Goal: Information Seeking & Learning: Learn about a topic

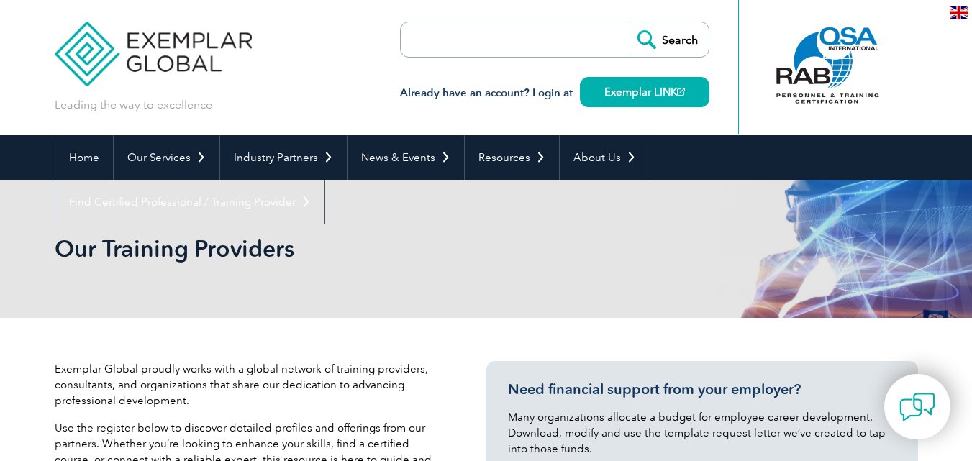
click at [418, 36] on input "search" at bounding box center [483, 39] width 151 height 35
paste input "NCPL012101"
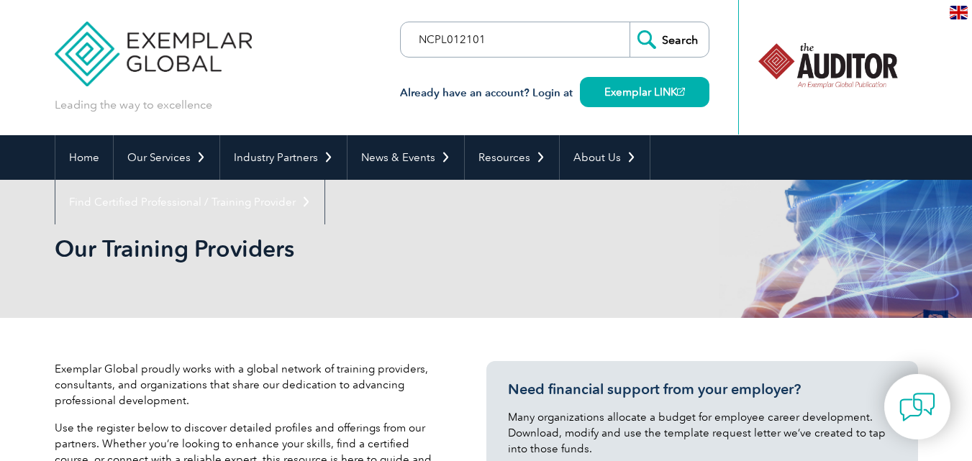
type input "NCPL012101"
click at [657, 40] on input "Search" at bounding box center [669, 39] width 79 height 35
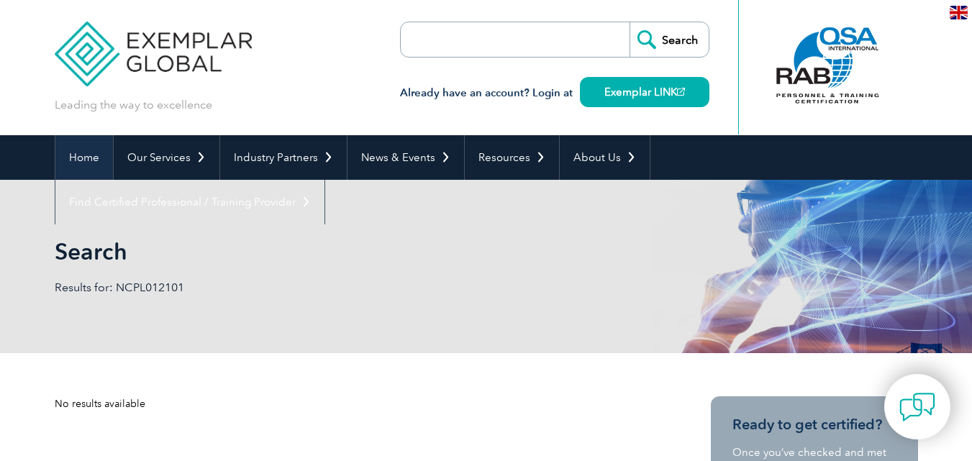
click at [83, 153] on link "Home" at bounding box center [84, 157] width 58 height 45
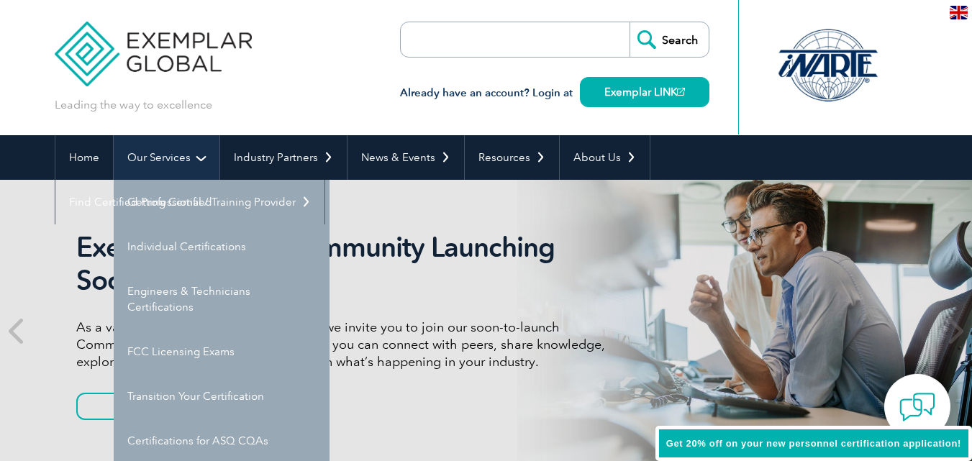
click at [199, 156] on link "Our Services" at bounding box center [167, 157] width 106 height 45
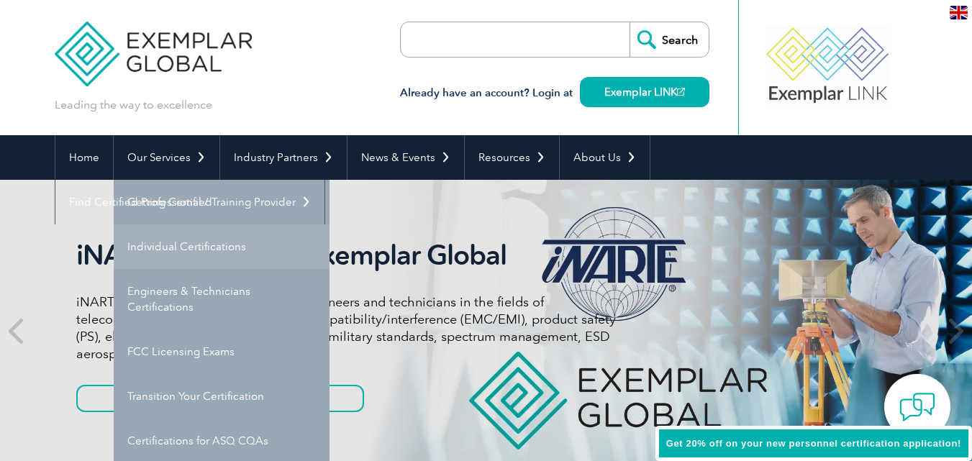
click at [199, 242] on link "Individual Certifications" at bounding box center [222, 246] width 216 height 45
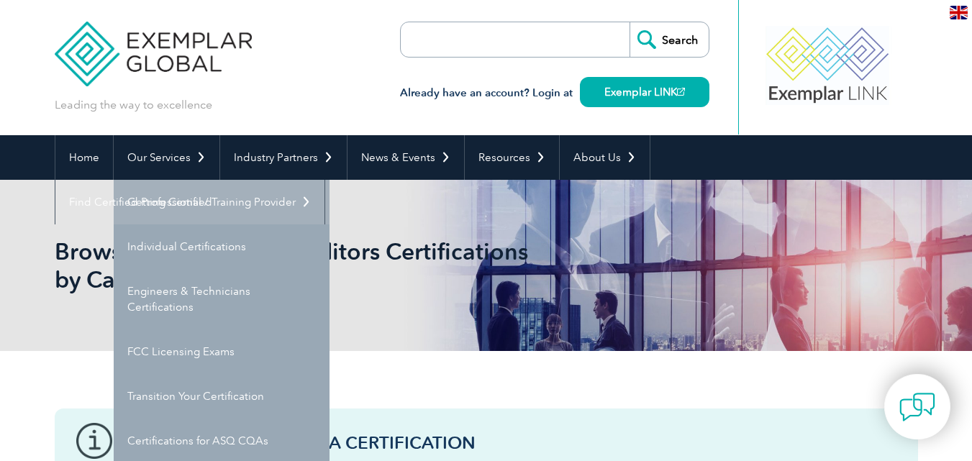
click at [191, 204] on link "Getting Certified" at bounding box center [222, 202] width 216 height 45
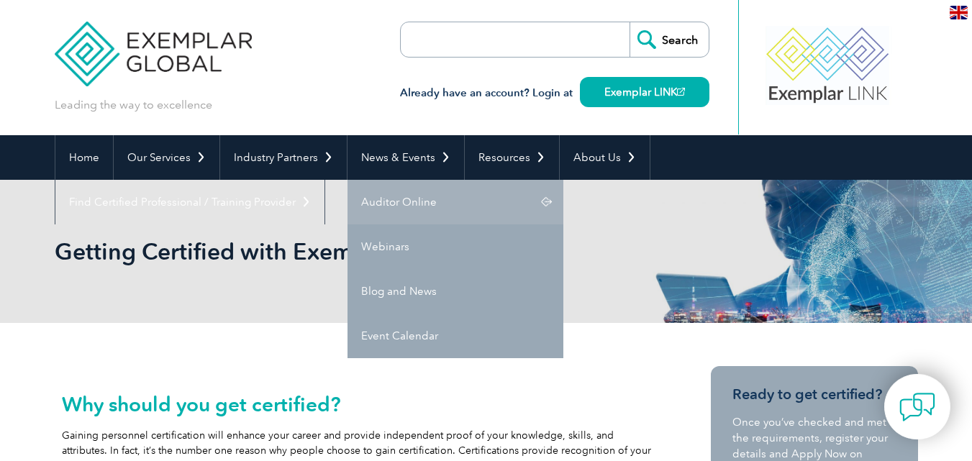
click at [420, 205] on link "Auditor Online" at bounding box center [455, 202] width 216 height 45
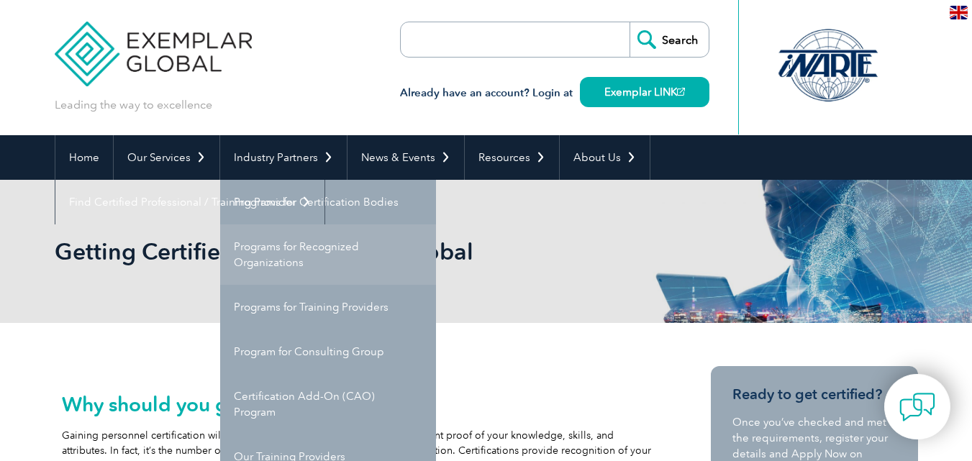
click at [281, 258] on link "Programs for Recognized Organizations" at bounding box center [328, 254] width 216 height 60
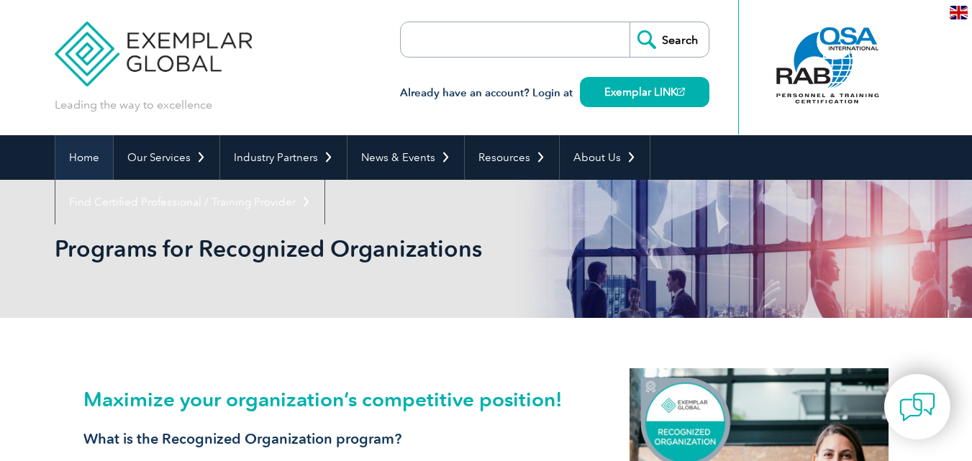
click at [85, 163] on link "Home" at bounding box center [84, 157] width 58 height 45
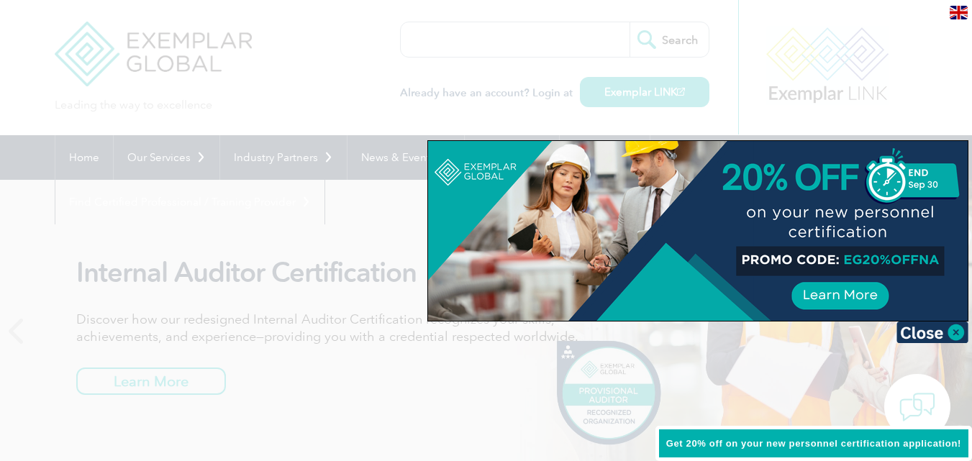
click at [366, 78] on div at bounding box center [486, 230] width 972 height 461
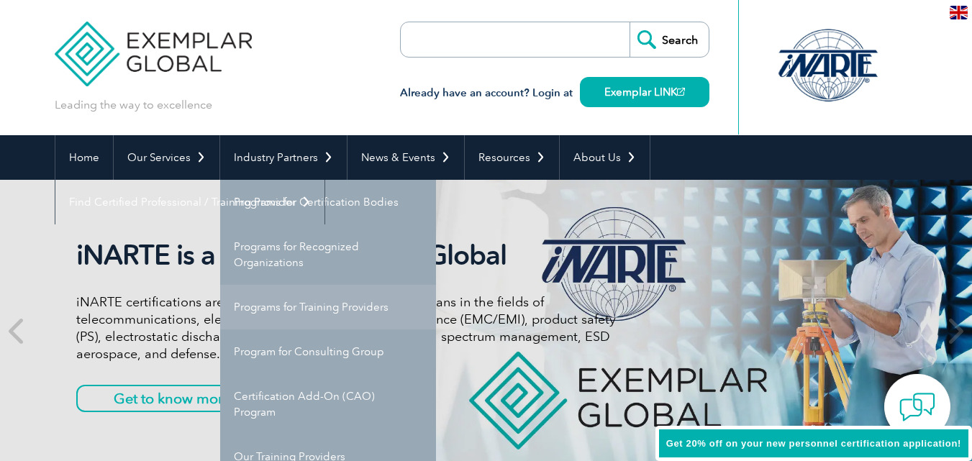
click at [335, 306] on link "Programs for Training Providers" at bounding box center [328, 307] width 216 height 45
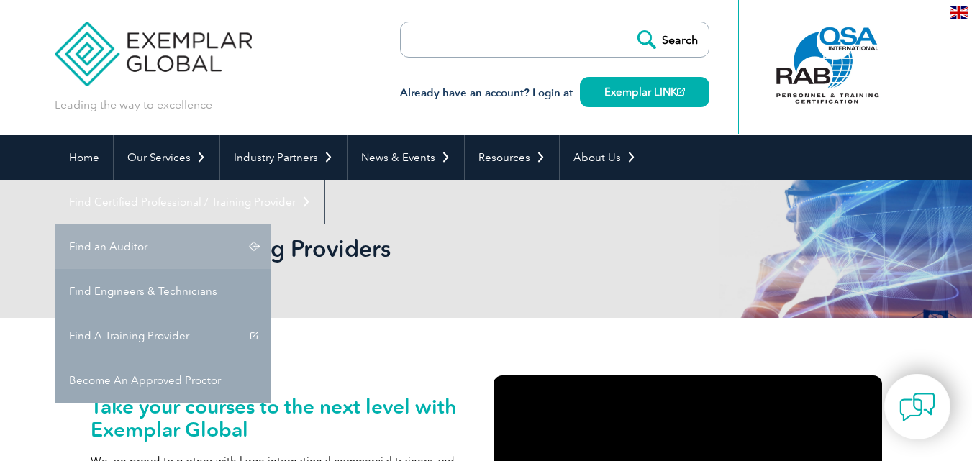
click at [271, 224] on link "Find an Auditor" at bounding box center [163, 246] width 216 height 45
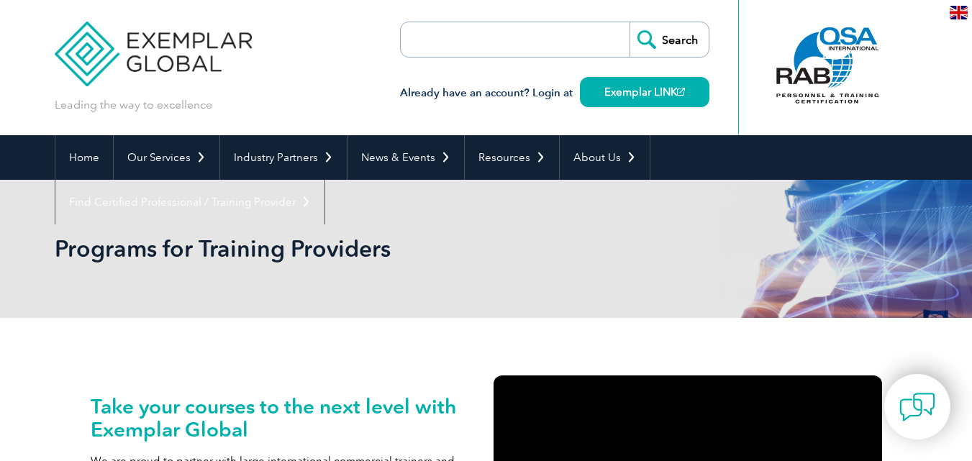
click at [521, 34] on input "search" at bounding box center [483, 39] width 151 height 35
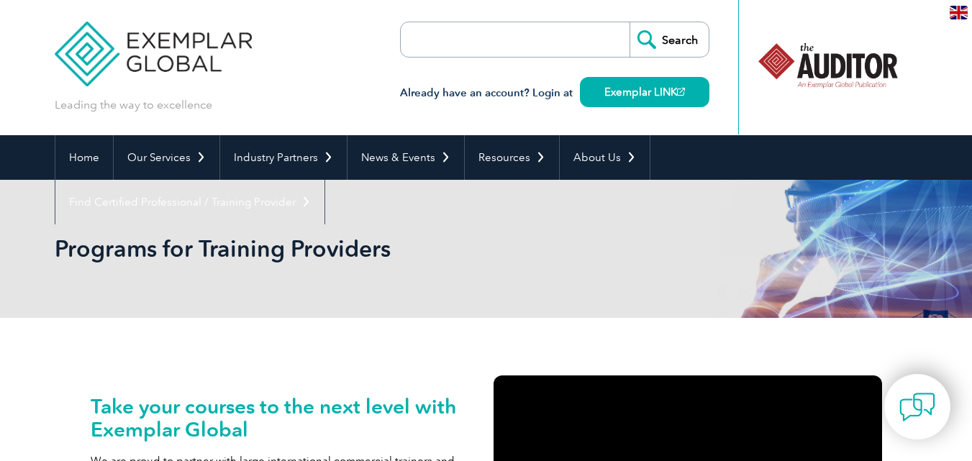
type input "NCPL012101"
click at [678, 40] on input "Search" at bounding box center [669, 39] width 79 height 35
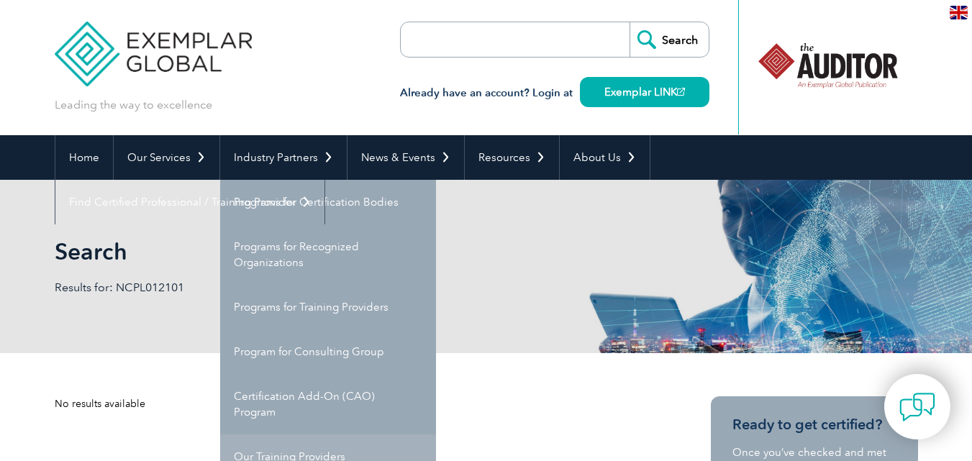
click at [331, 447] on link "Our Training Providers" at bounding box center [328, 457] width 216 height 45
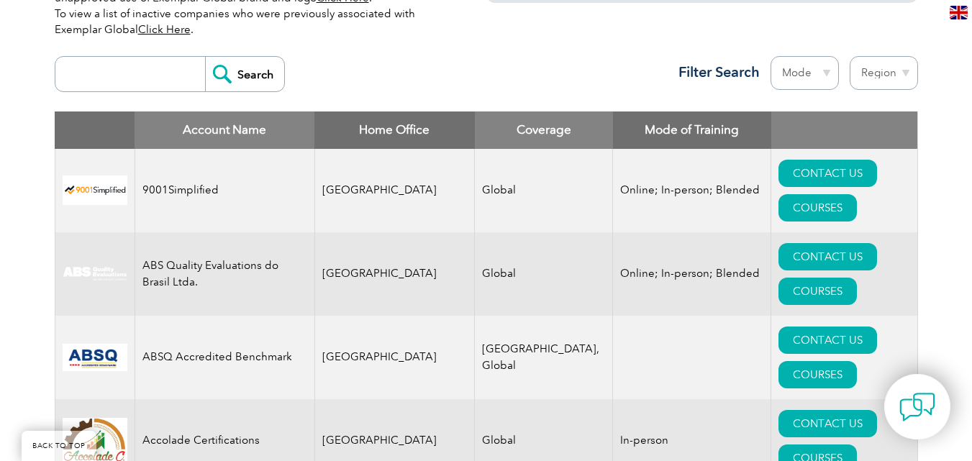
scroll to position [491, 0]
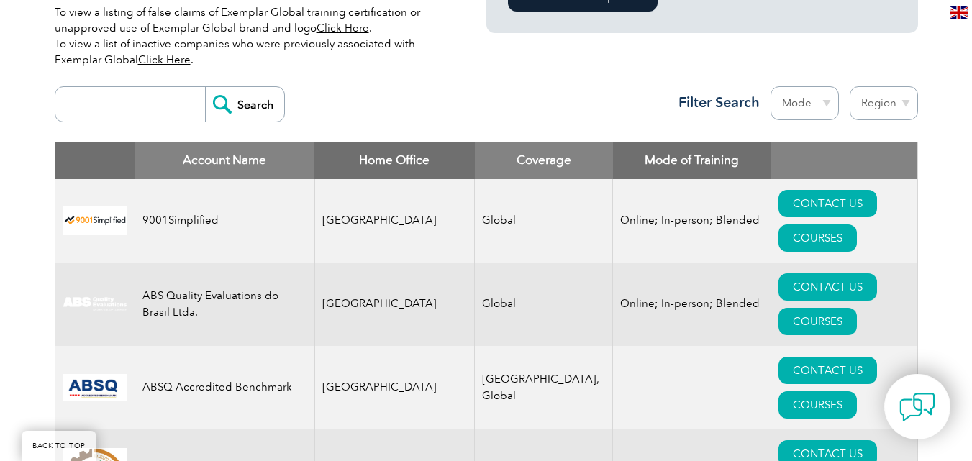
drag, startPoint x: 977, startPoint y: 18, endPoint x: 942, endPoint y: 29, distance: 37.1
click at [92, 96] on input "search" at bounding box center [134, 104] width 142 height 35
type input "india"
click at [205, 87] on input "Search" at bounding box center [244, 104] width 79 height 35
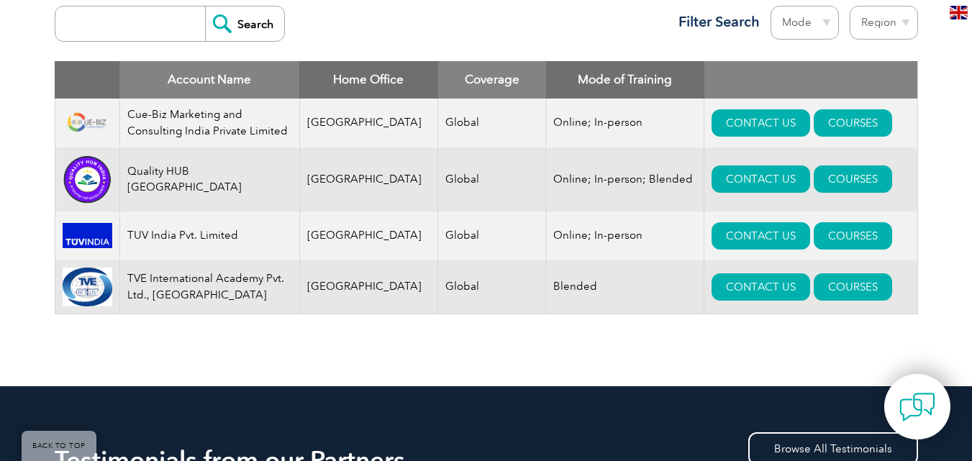
scroll to position [609, 0]
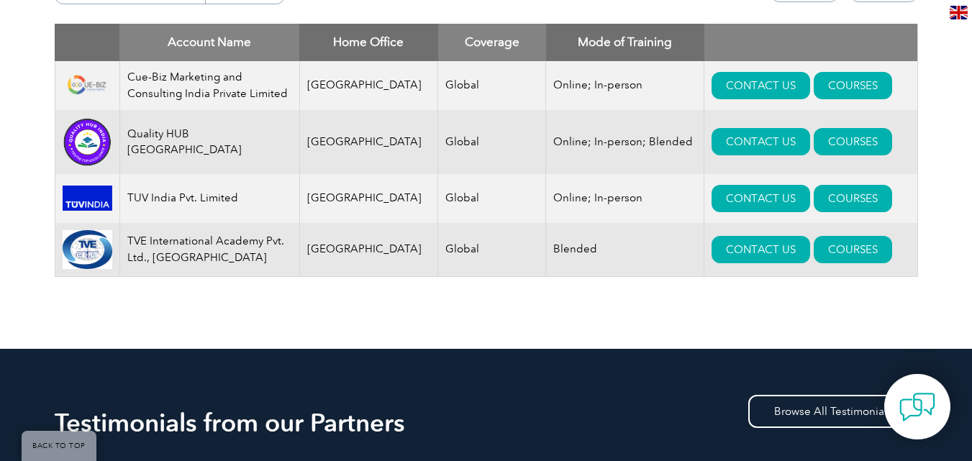
click at [905, 299] on div "Account Name Home Office Coverage Mode of Training Cue-Biz Marketing and Consul…" at bounding box center [486, 161] width 863 height 275
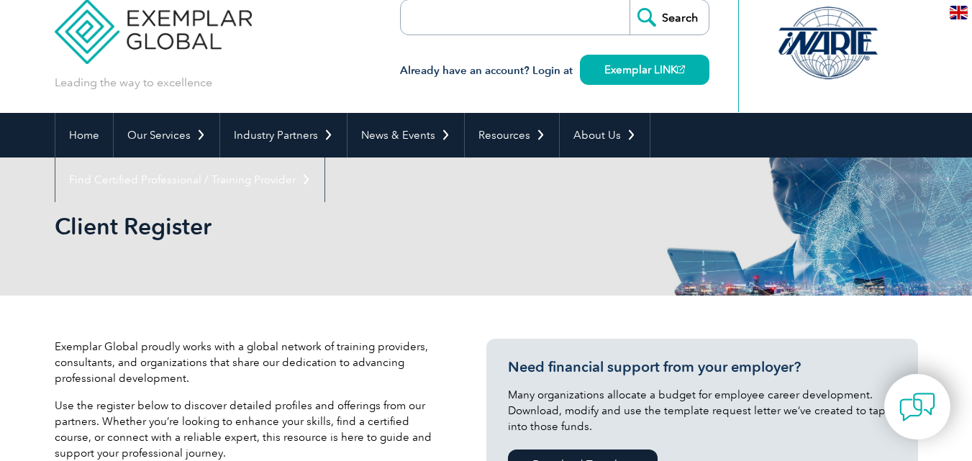
scroll to position [0, 0]
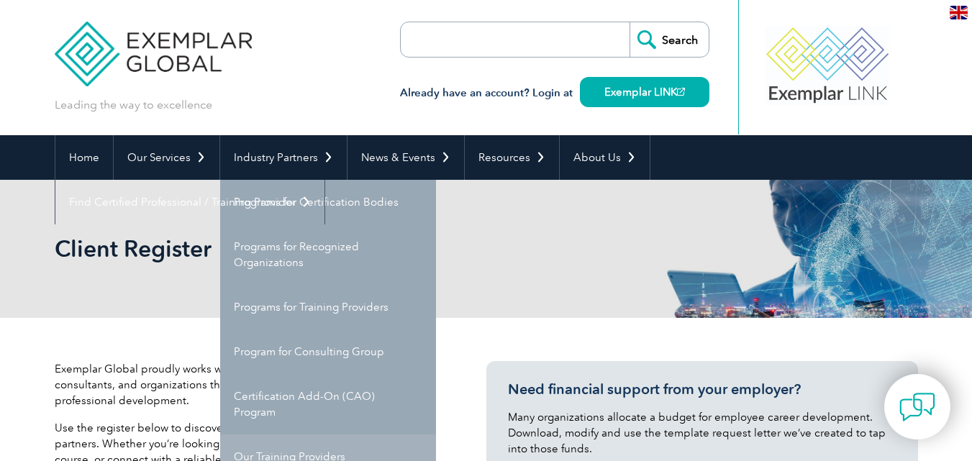
click at [316, 453] on link "Our Training Providers" at bounding box center [328, 457] width 216 height 45
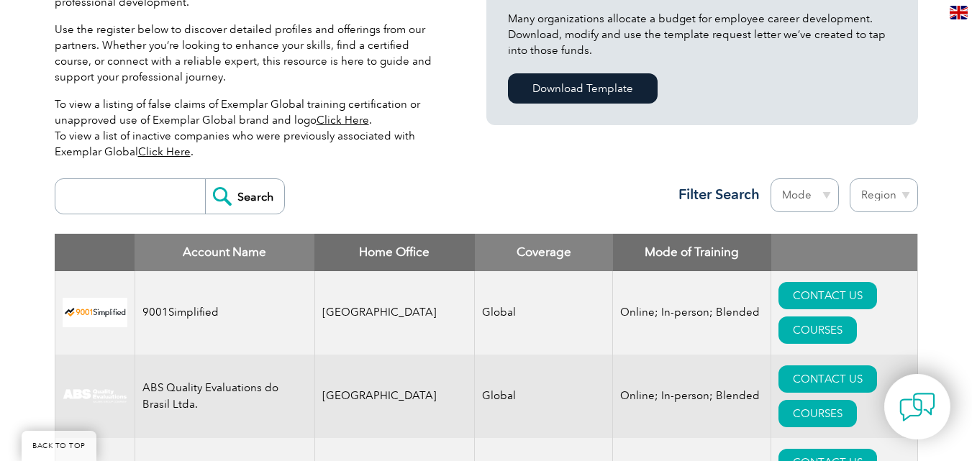
scroll to position [430, 0]
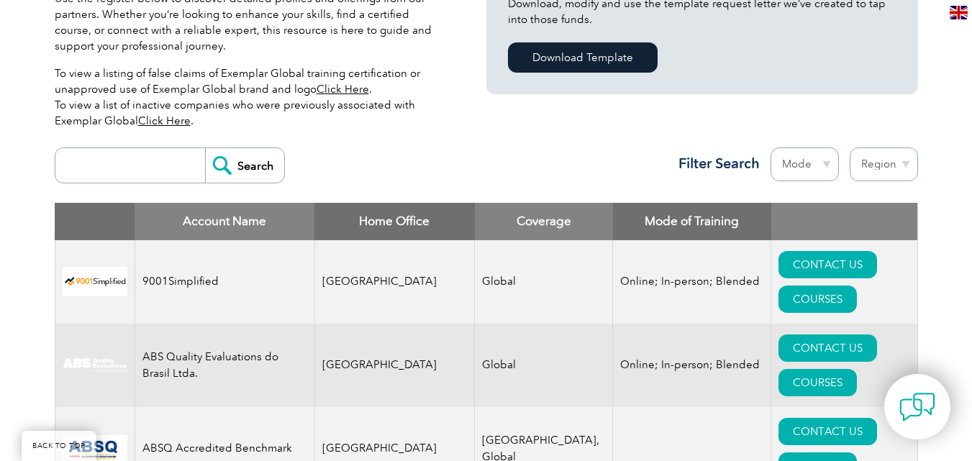
click at [829, 162] on select "Mode Online In-person Blended" at bounding box center [805, 164] width 68 height 34
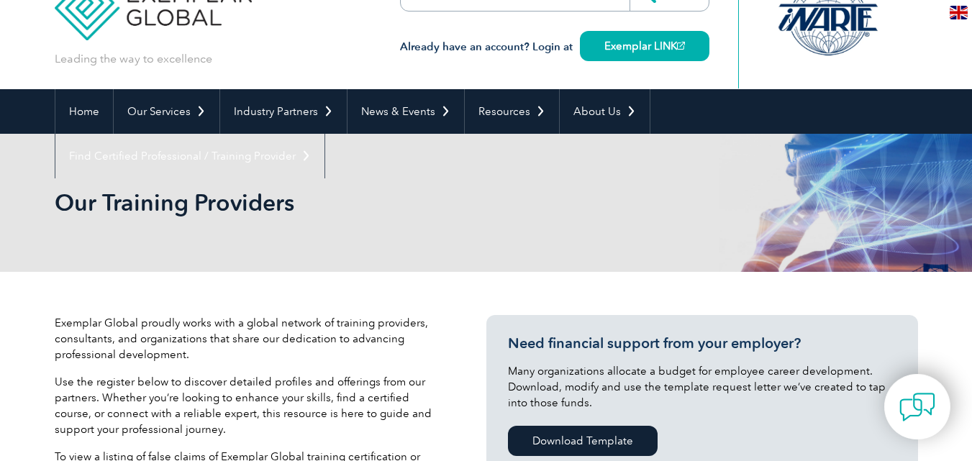
scroll to position [0, 0]
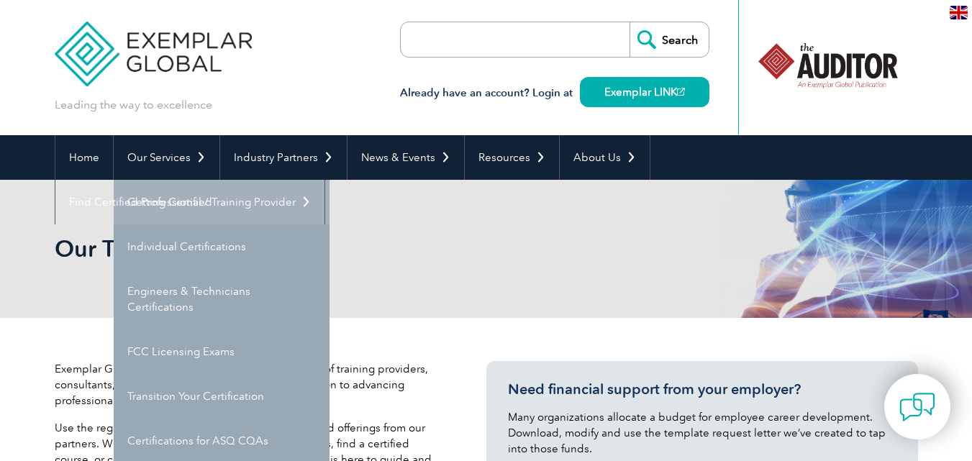
click at [194, 196] on link "Getting Certified" at bounding box center [222, 202] width 216 height 45
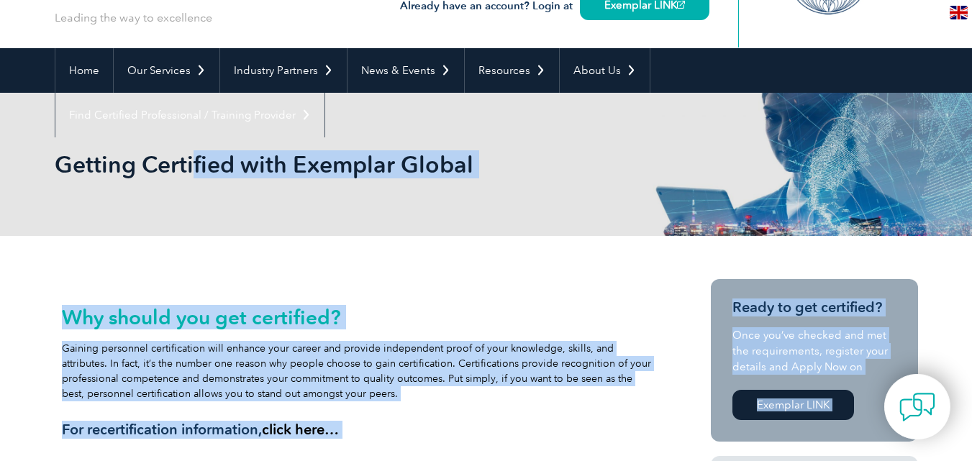
drag, startPoint x: 0, startPoint y: 0, endPoint x: 229, endPoint y: 489, distance: 540.4
